Goal: Transaction & Acquisition: Purchase product/service

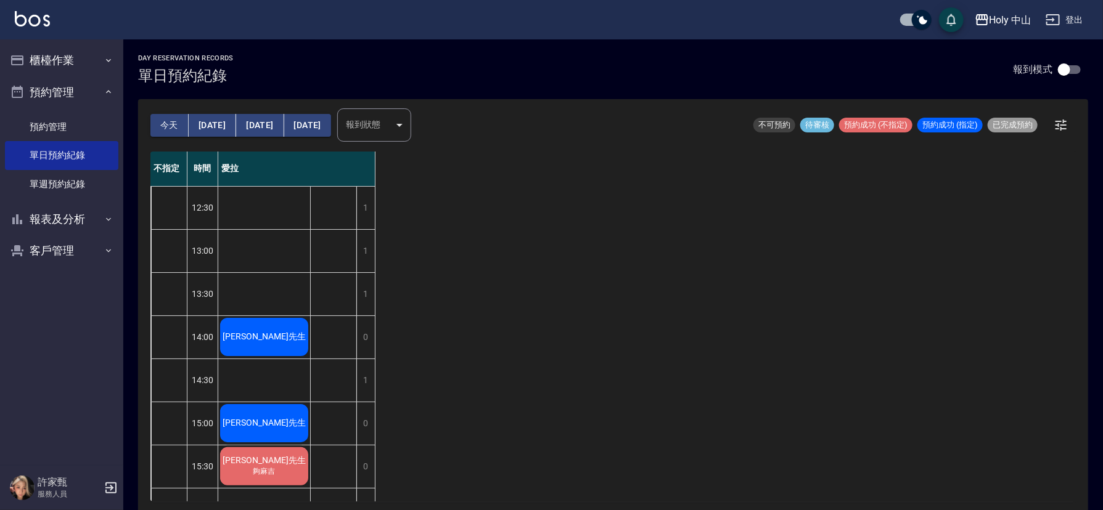
click at [255, 333] on span "[PERSON_NAME]先生" at bounding box center [264, 337] width 88 height 11
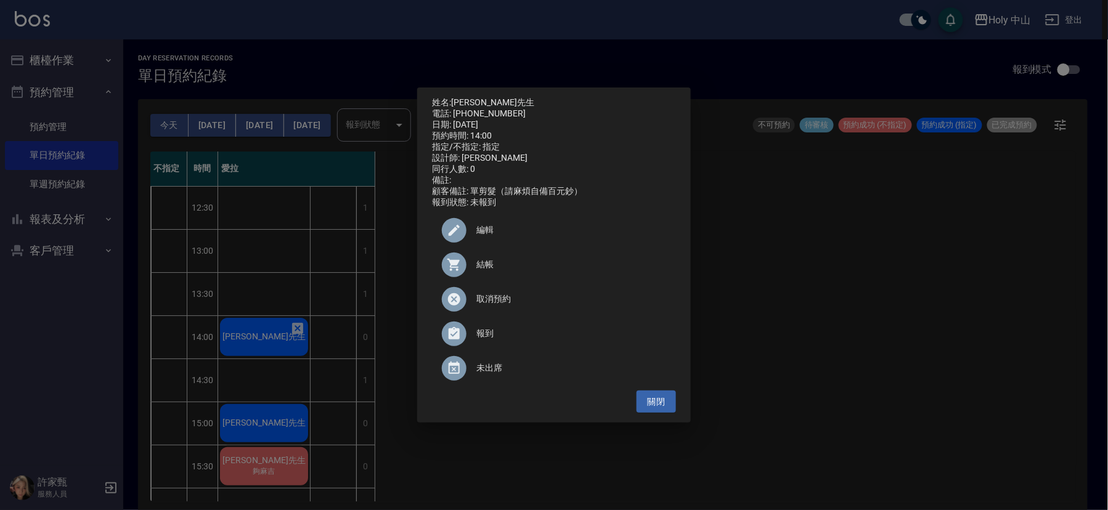
click at [487, 271] on span "結帳" at bounding box center [571, 264] width 190 height 13
click at [933, 311] on div "姓名: 黃先生 電話: 0921073911 日期: 2025/09/04 預約時間: 14:00 指定/不指定: 指定 設計師: 愛拉 同行人數: 0 備註…" at bounding box center [554, 255] width 1108 height 510
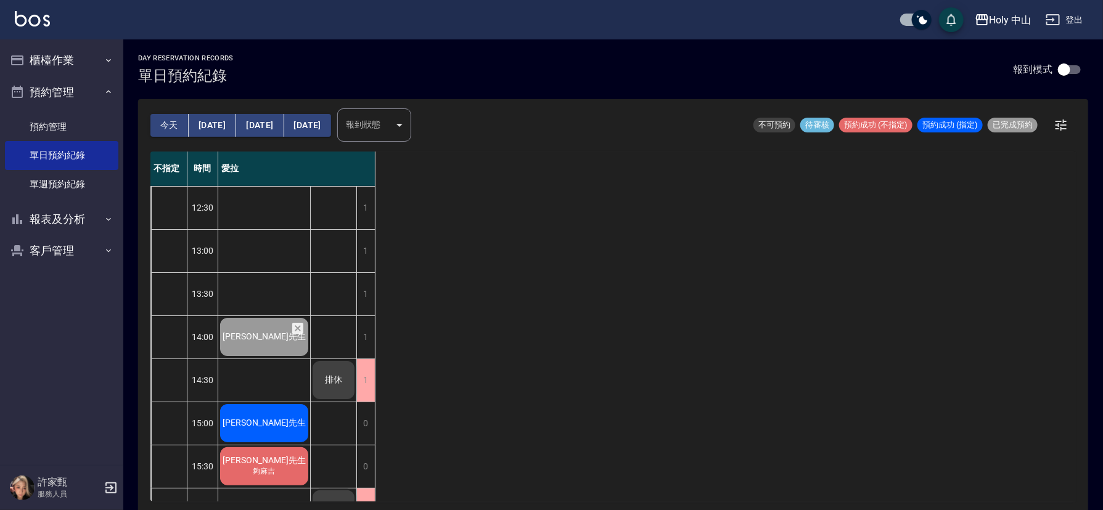
click at [202, 124] on button "明天" at bounding box center [212, 125] width 47 height 23
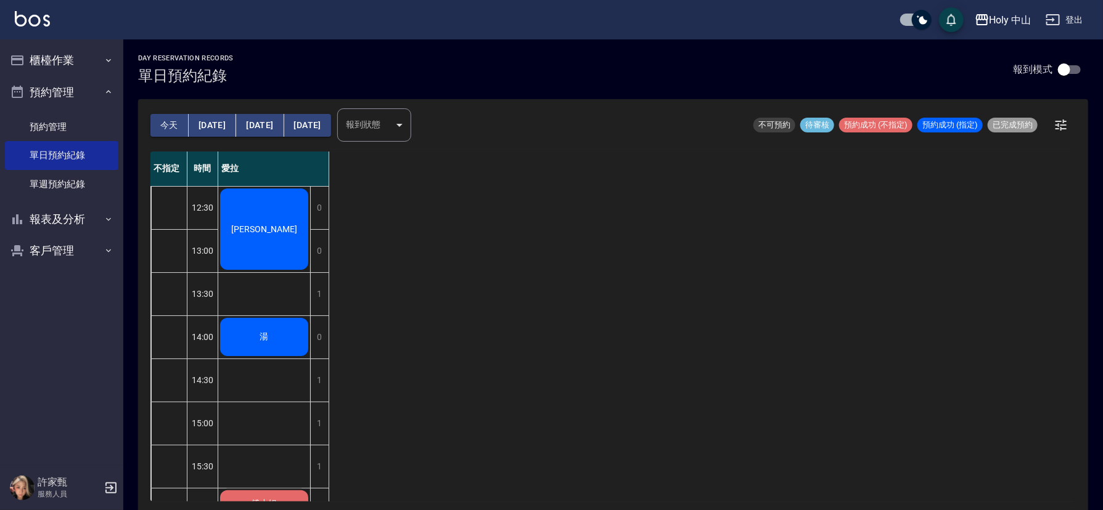
click at [269, 333] on span "湯" at bounding box center [265, 337] width 14 height 11
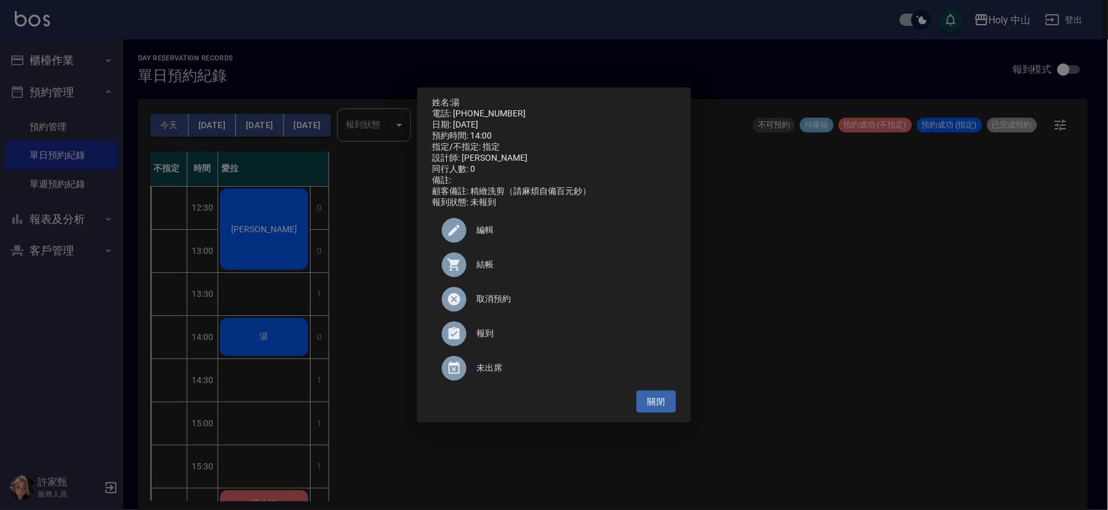
click at [263, 382] on div "姓名: 湯 電話: 0973310554 日期: 2025/09/05 預約時間: 14:00 指定/不指定: 指定 設計師: 愛拉 同行人數: 0 備註: …" at bounding box center [554, 255] width 1108 height 510
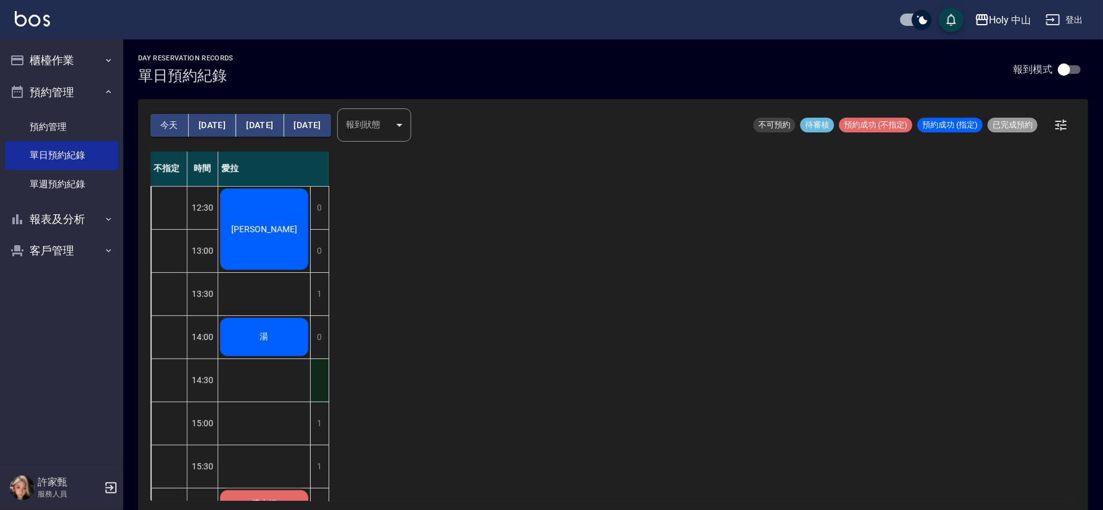
click at [322, 381] on div "1" at bounding box center [319, 380] width 18 height 43
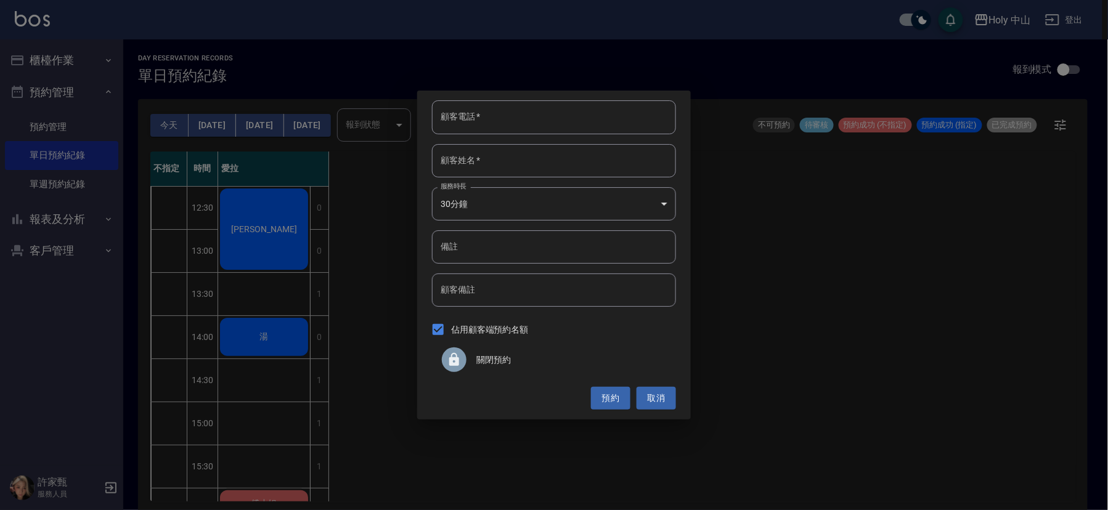
click at [489, 362] on span "關閉預約" at bounding box center [571, 360] width 190 height 13
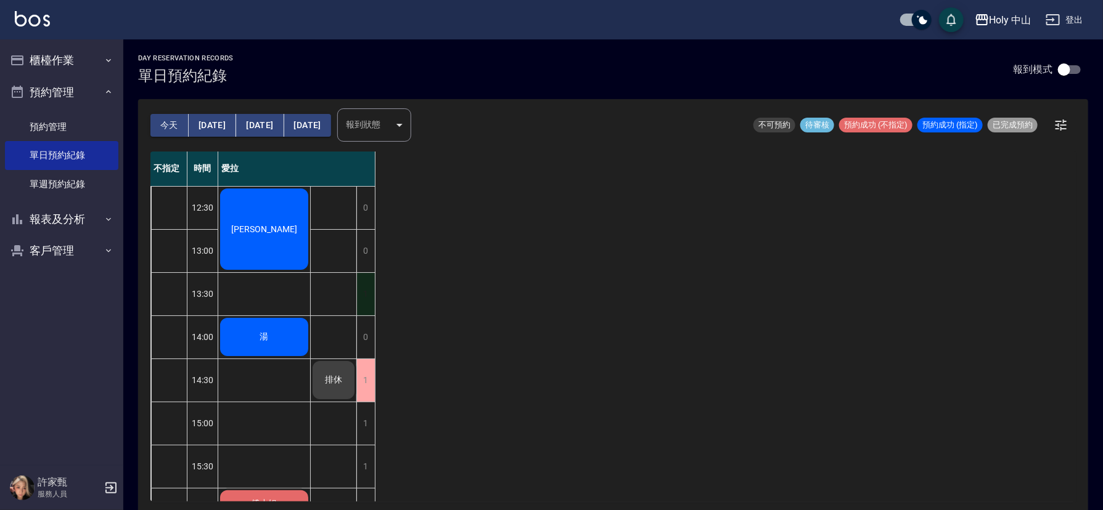
click at [368, 291] on div "1" at bounding box center [365, 294] width 18 height 43
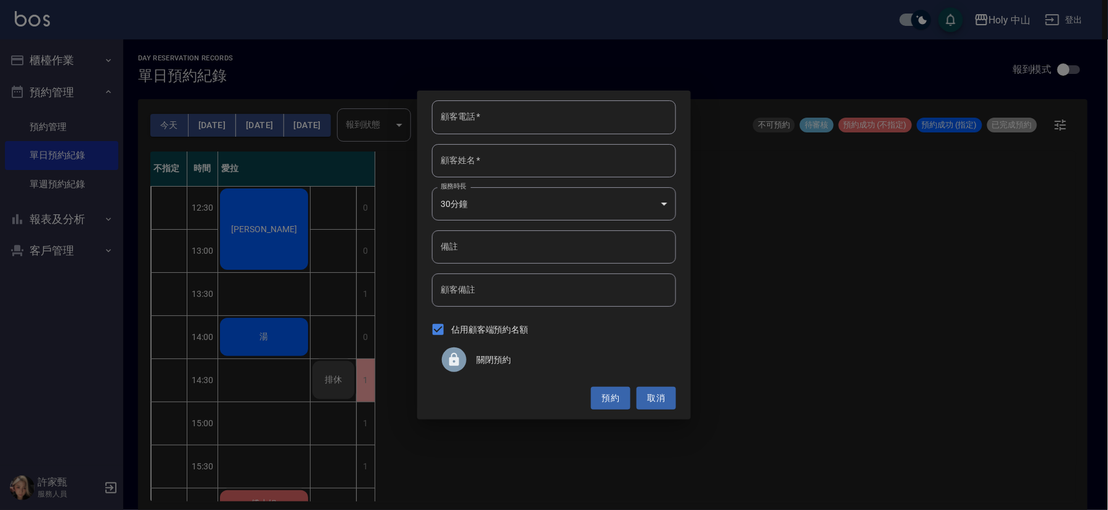
click at [450, 363] on icon at bounding box center [454, 359] width 10 height 13
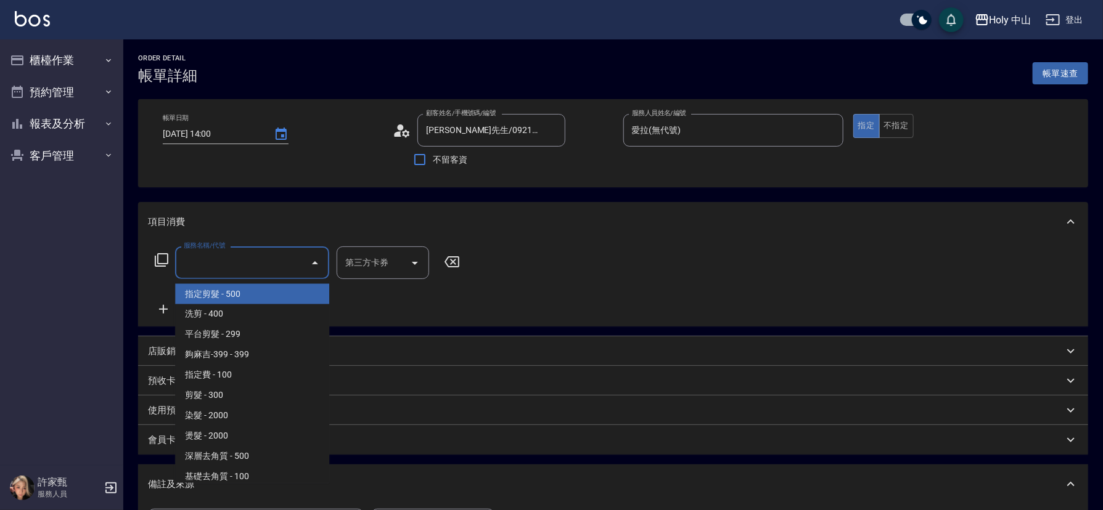
click at [224, 258] on input "服務名稱/代號" at bounding box center [243, 263] width 124 height 22
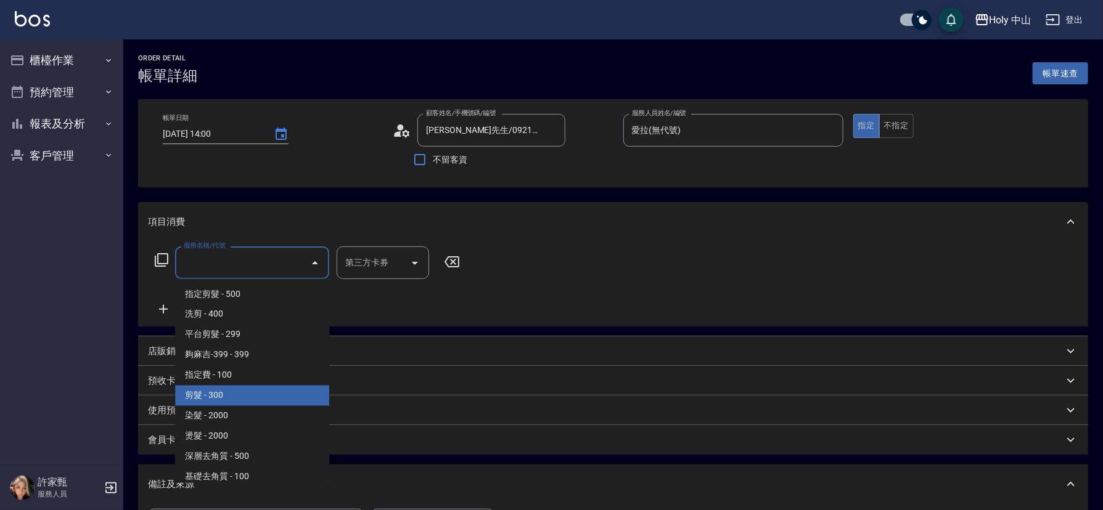
click at [229, 399] on span "剪髮 - 300" at bounding box center [252, 396] width 154 height 20
type input "剪髮(C02)"
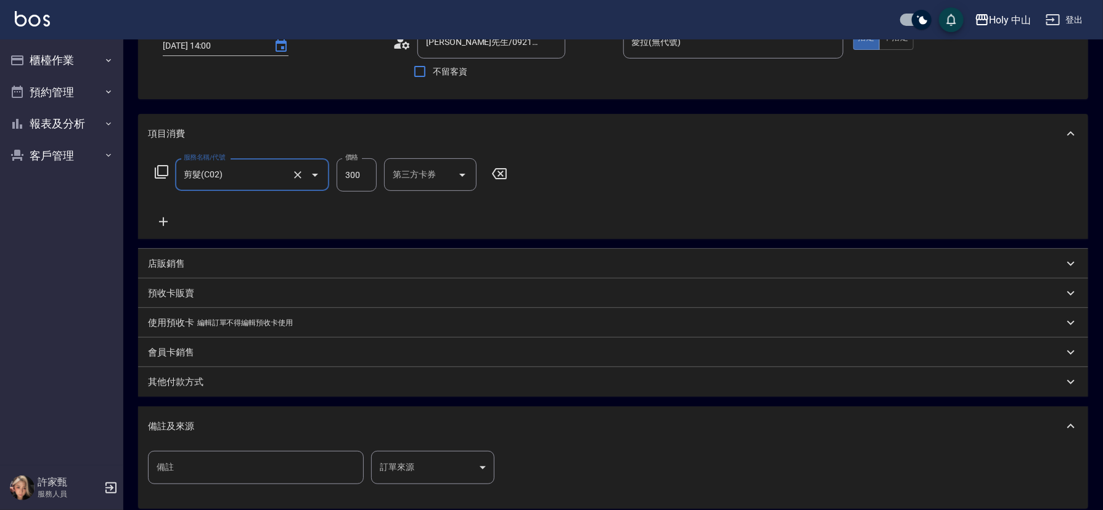
scroll to position [185, 0]
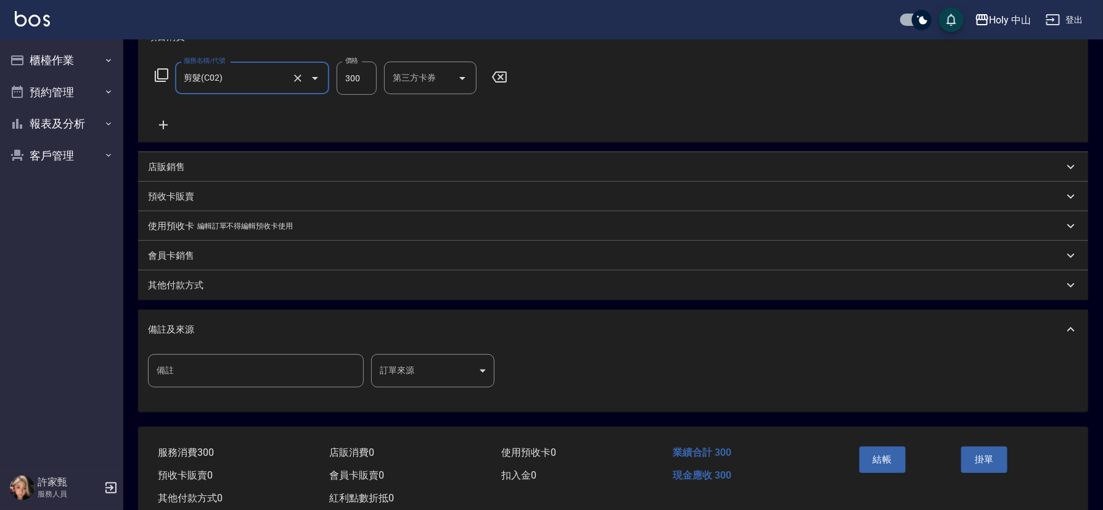
click at [445, 369] on body "Holy 中山 登出 櫃檯作業 打帳單 帳單列表 營業儀表板 現場電腦打卡 預約管理 預約管理 單日預約紀錄 單週預約紀錄 報表及分析 報表目錄 店家日報表 …" at bounding box center [551, 177] width 1103 height 725
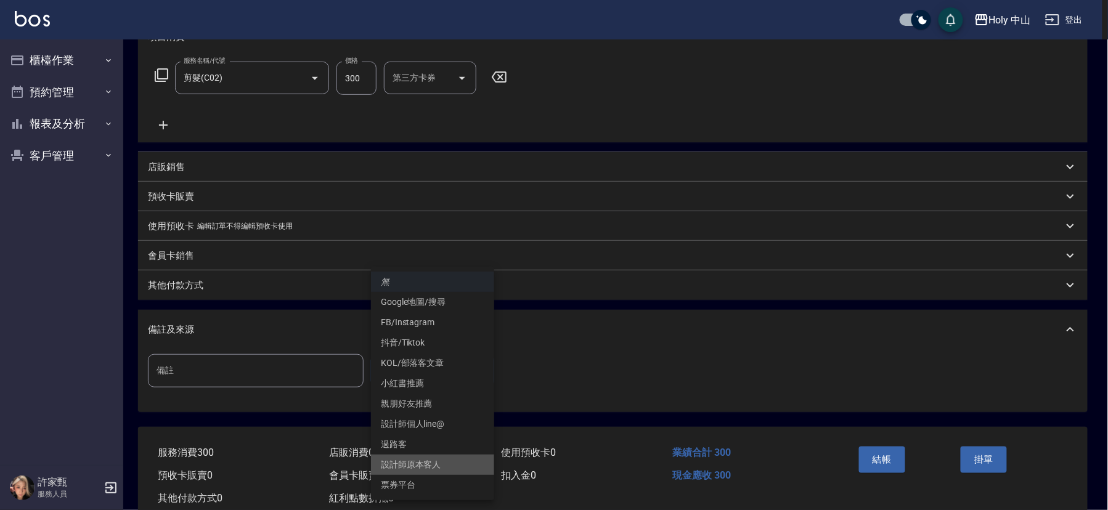
click at [432, 464] on li "設計師原本客人" at bounding box center [432, 465] width 123 height 20
type input "設計師原本客人"
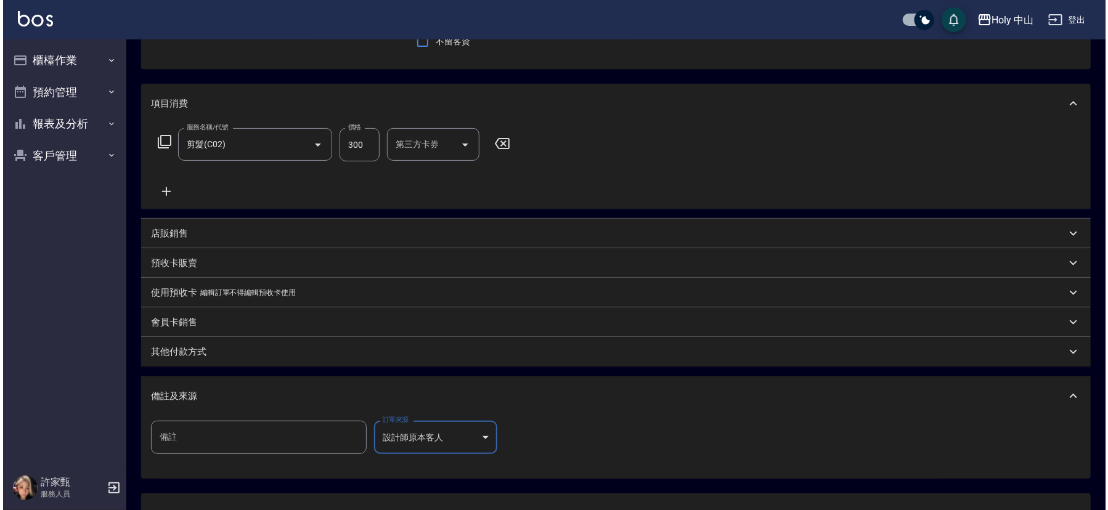
scroll to position [219, 0]
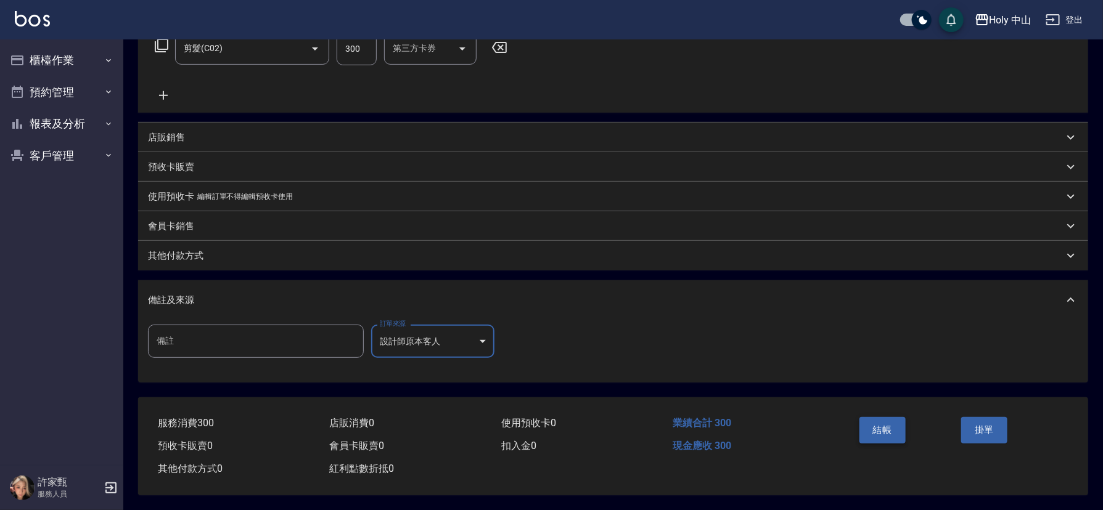
click at [884, 430] on button "結帳" at bounding box center [882, 430] width 46 height 26
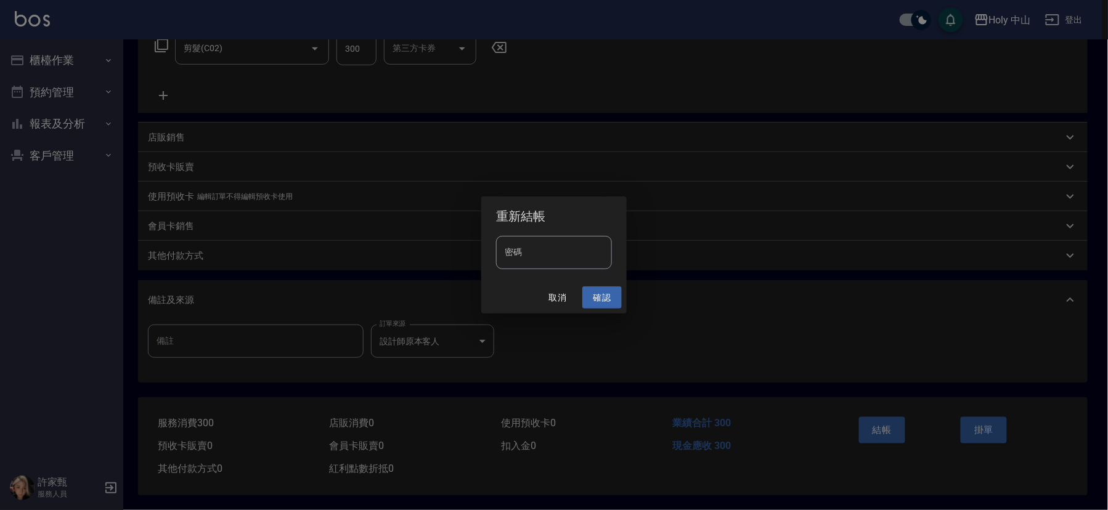
click at [601, 291] on button "確認" at bounding box center [601, 298] width 39 height 23
